Goal: Information Seeking & Learning: Find specific fact

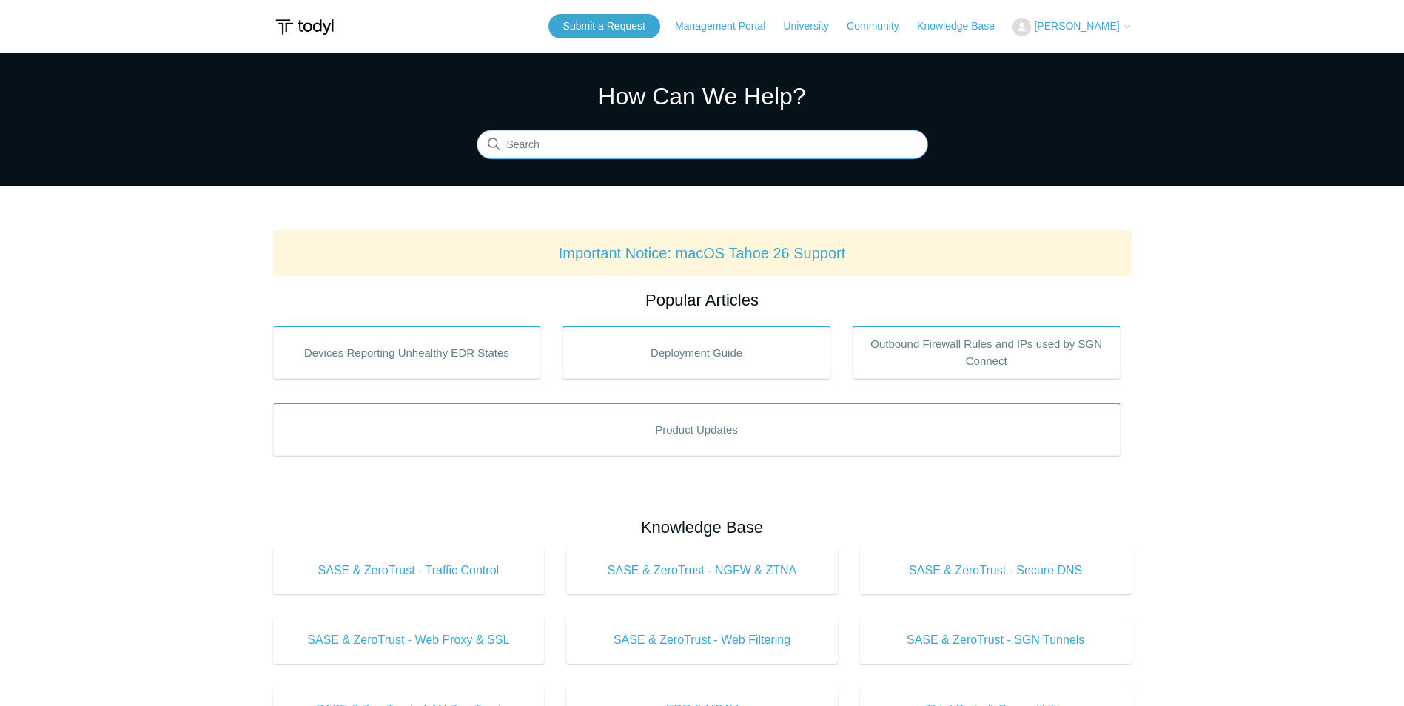
click at [661, 149] on input "Search" at bounding box center [703, 145] width 452 height 30
type input "s"
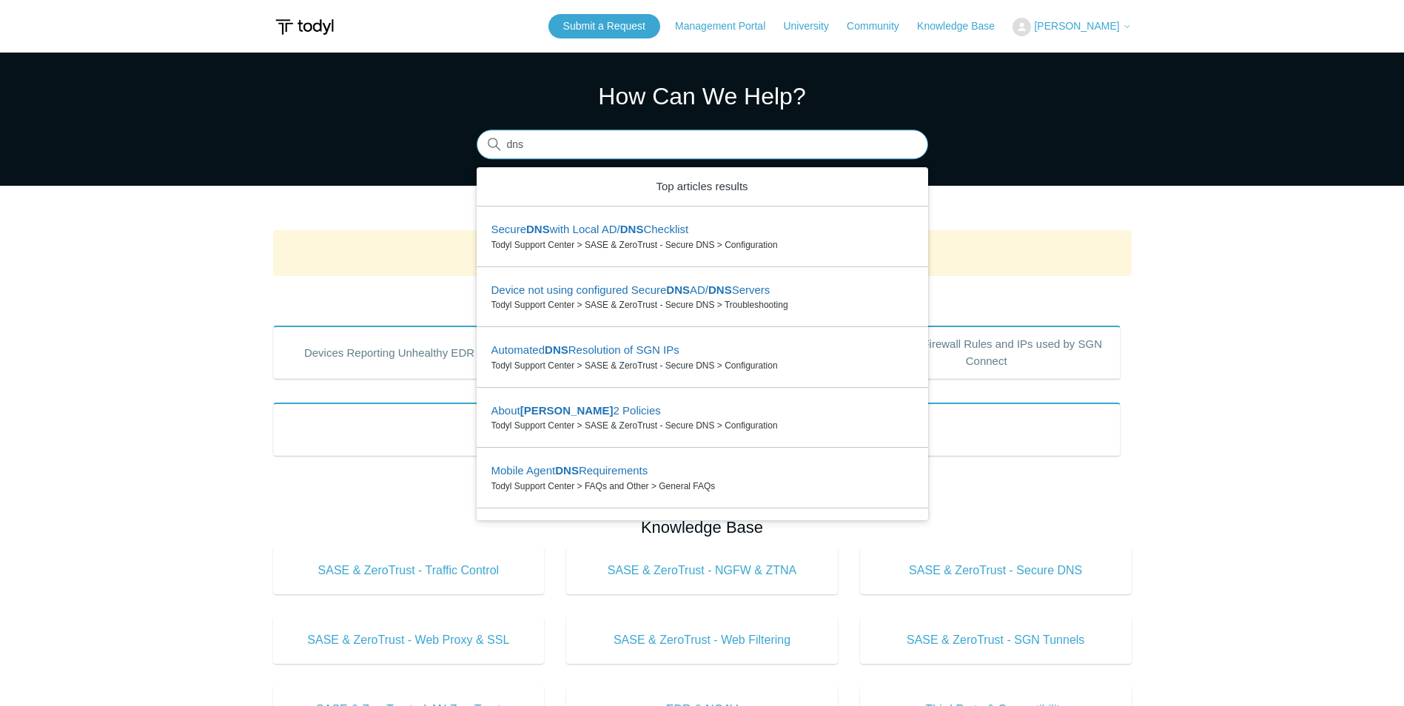
type input "dns"
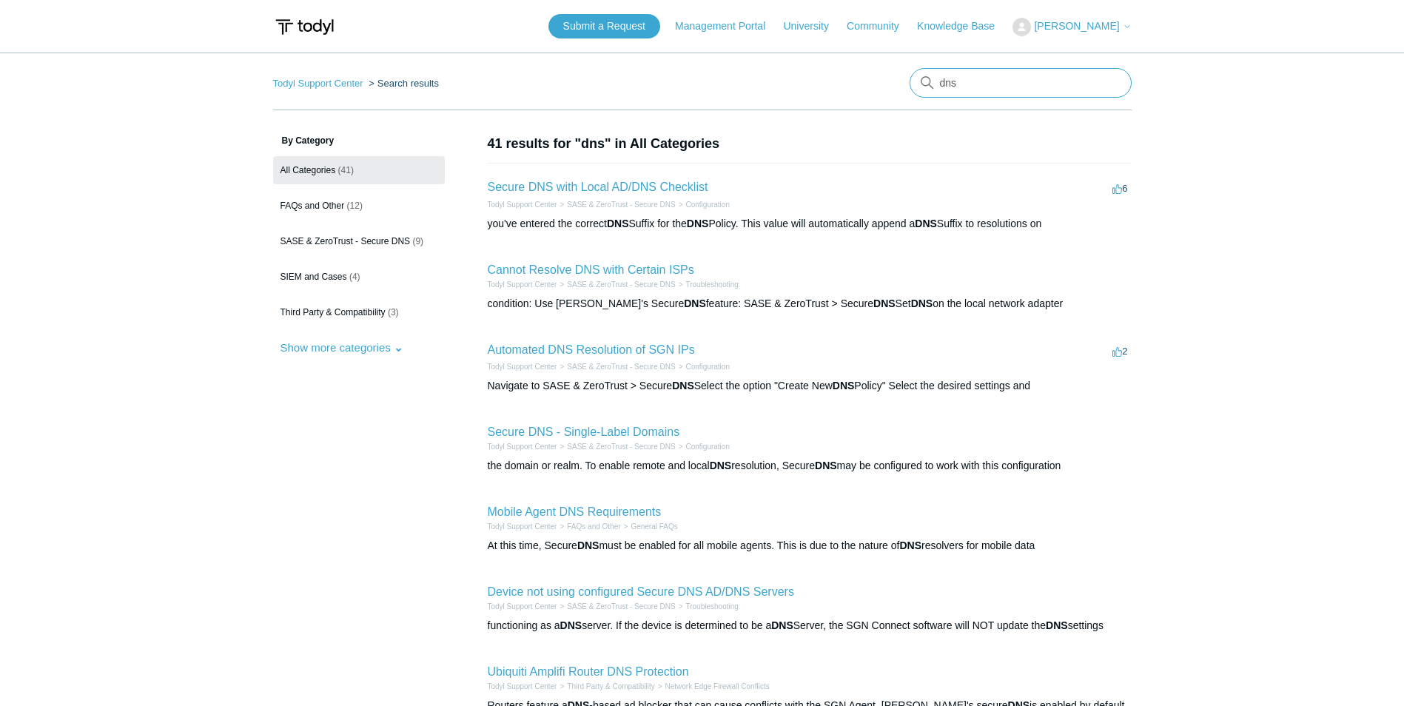
click at [1014, 77] on input "dns" at bounding box center [1021, 83] width 222 height 30
type input "outbound"
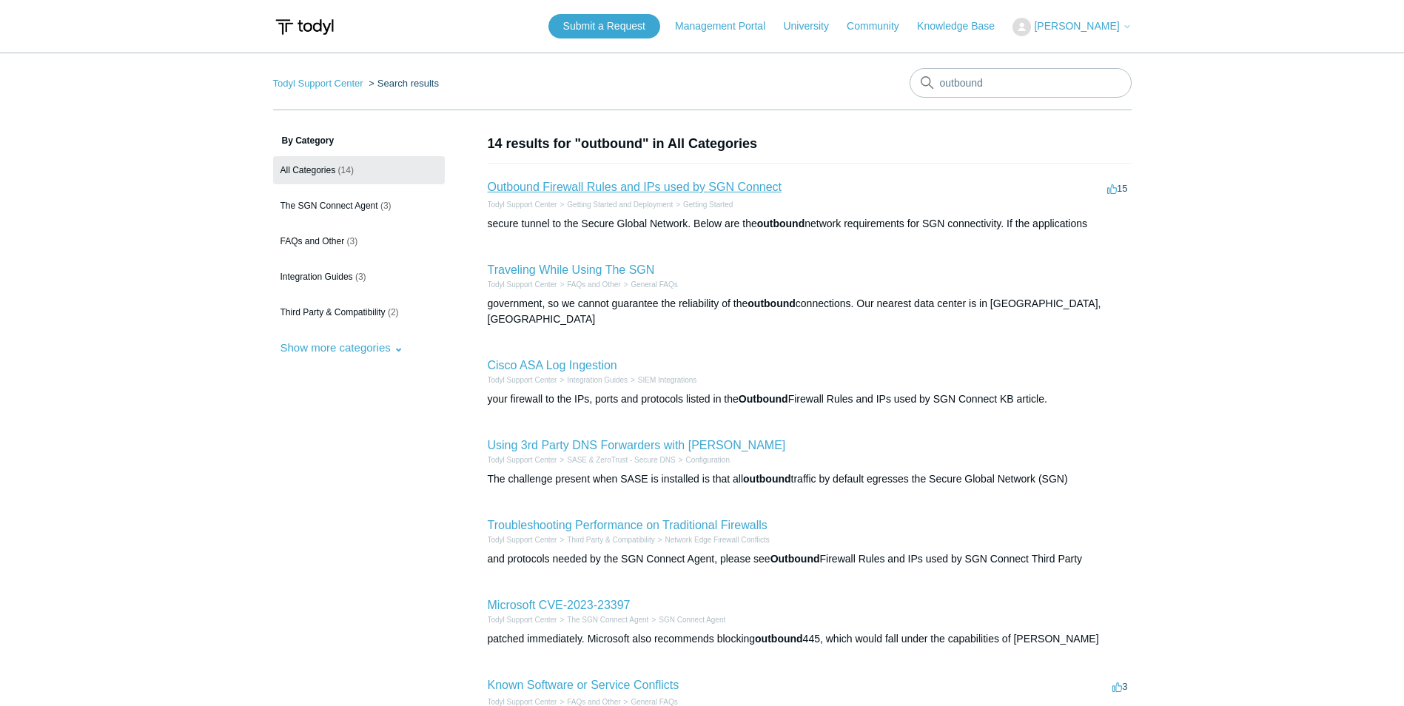
click at [640, 187] on link "Outbound Firewall Rules and IPs used by SGN Connect" at bounding box center [635, 187] width 295 height 13
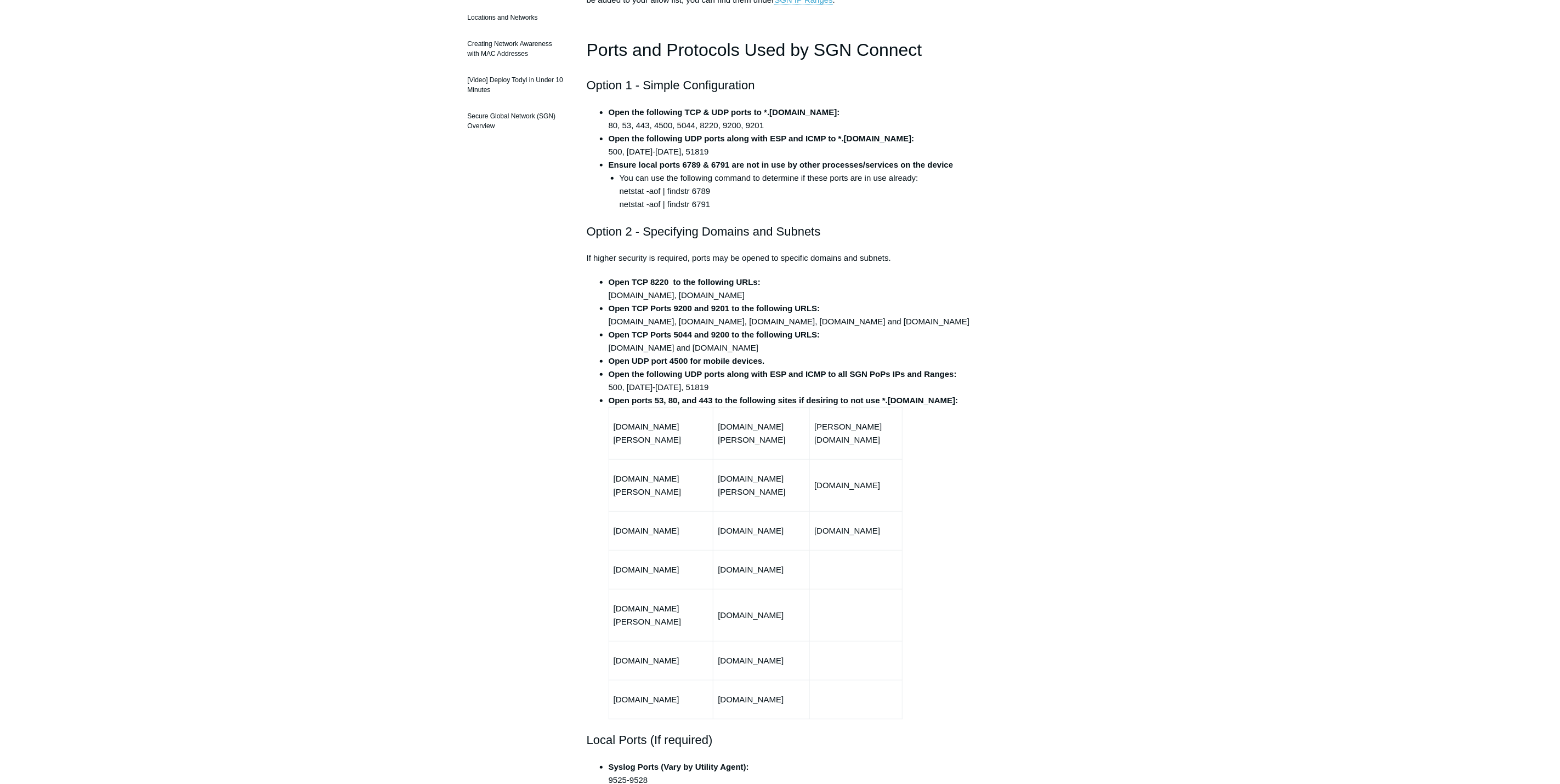
scroll to position [261, 0]
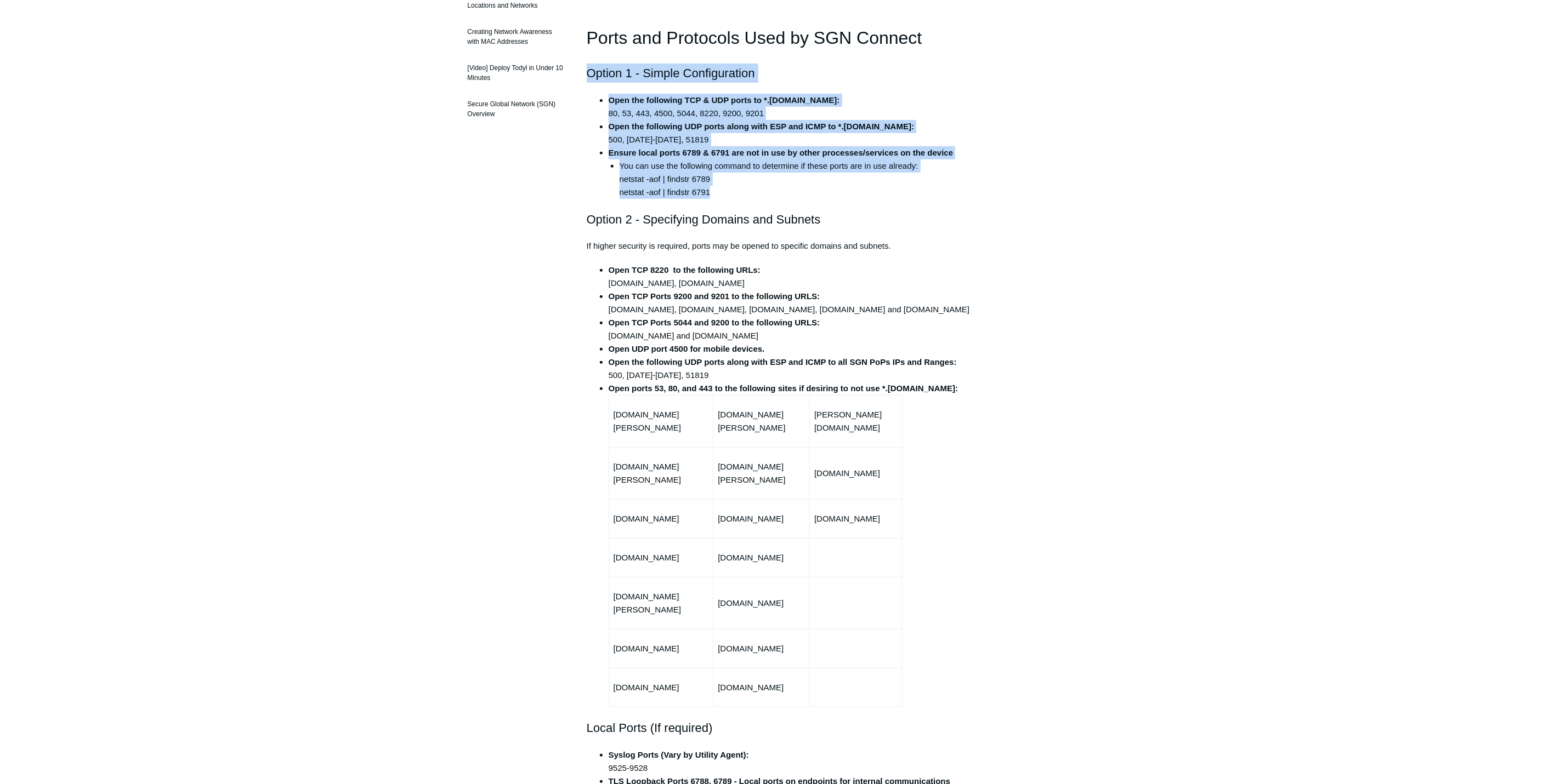
drag, startPoint x: 586, startPoint y: 69, endPoint x: 836, endPoint y: 196, distance: 280.4
copy div "Option 1 - Simple Configuration Open the following TCP & UDP ports to *.todyl.c…"
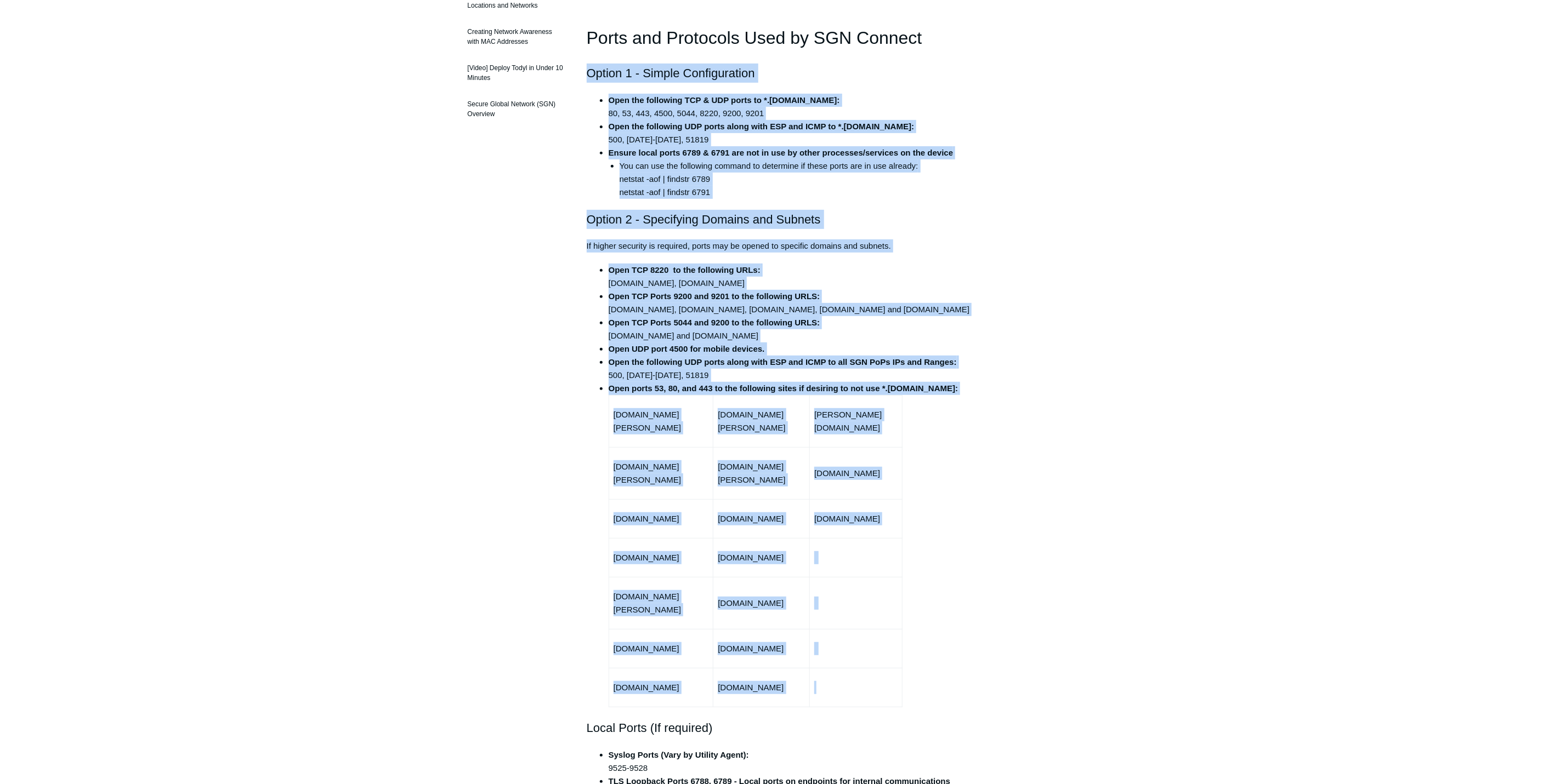
drag, startPoint x: 581, startPoint y: 64, endPoint x: 866, endPoint y: 671, distance: 670.6
copy div "Option 1 - Simple Configuration Open the following TCP & UDP ports to *.todyl.c…"
drag, startPoint x: 1109, startPoint y: 130, endPoint x: 1103, endPoint y: 130, distance: 6.0
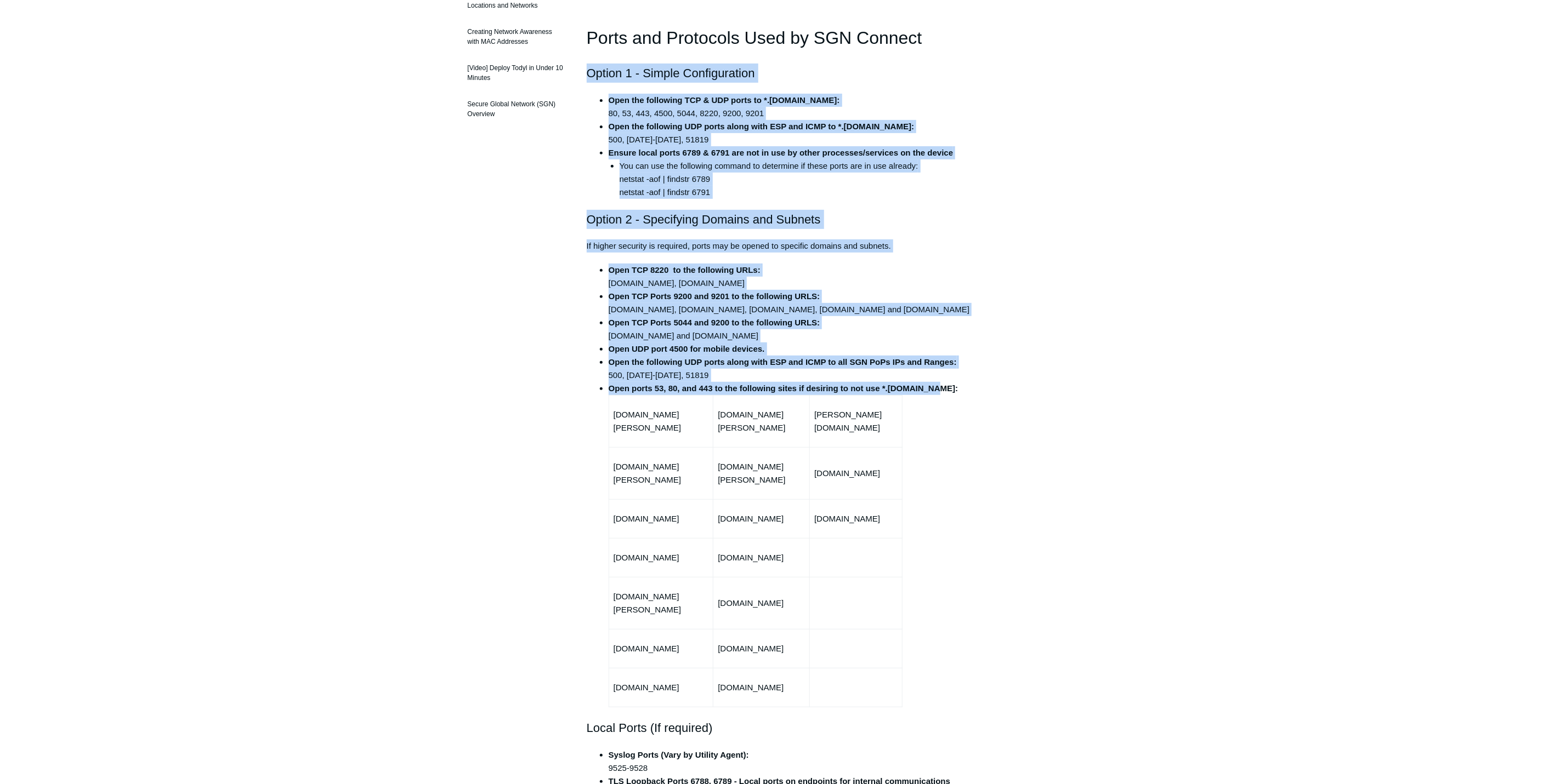
drag, startPoint x: 590, startPoint y: 64, endPoint x: 982, endPoint y: 405, distance: 519.6
copy div "Option 1 - Simple Configuration Open the following TCP & UDP ports to *.todyl.c…"
